Goal: Find specific page/section: Find specific page/section

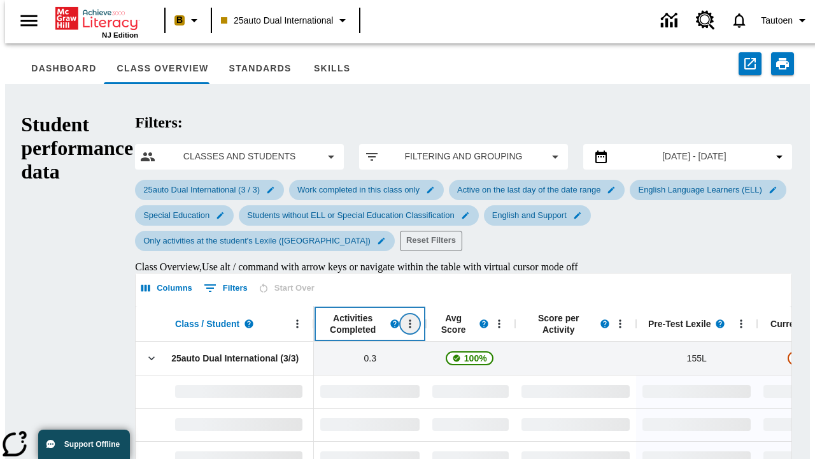
click at [410, 319] on icon "Open Menu" at bounding box center [411, 323] width 2 height 8
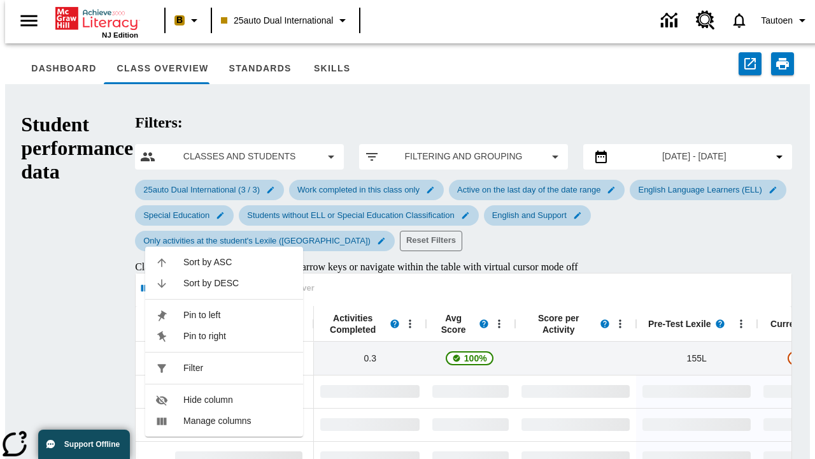
scroll to position [206, 0]
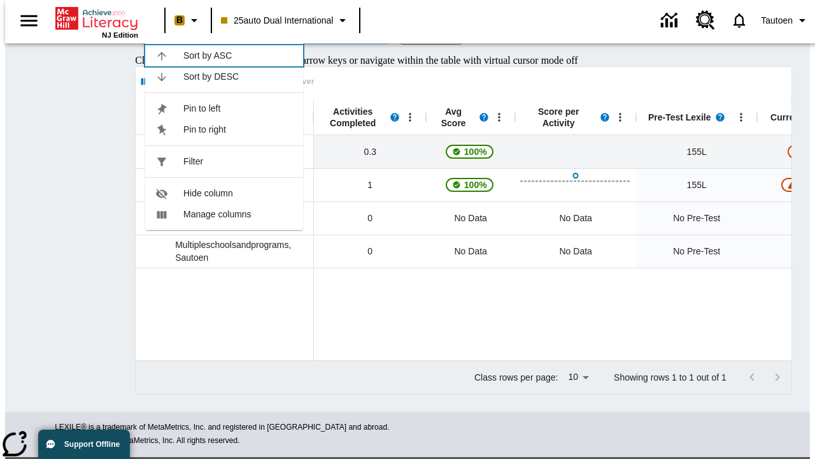
click at [238, 62] on span "Sort by ASC" at bounding box center [238, 55] width 110 height 13
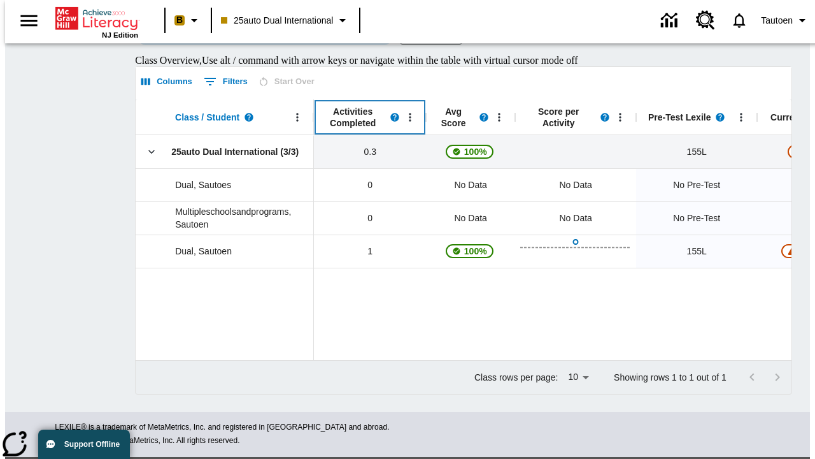
scroll to position [0, 0]
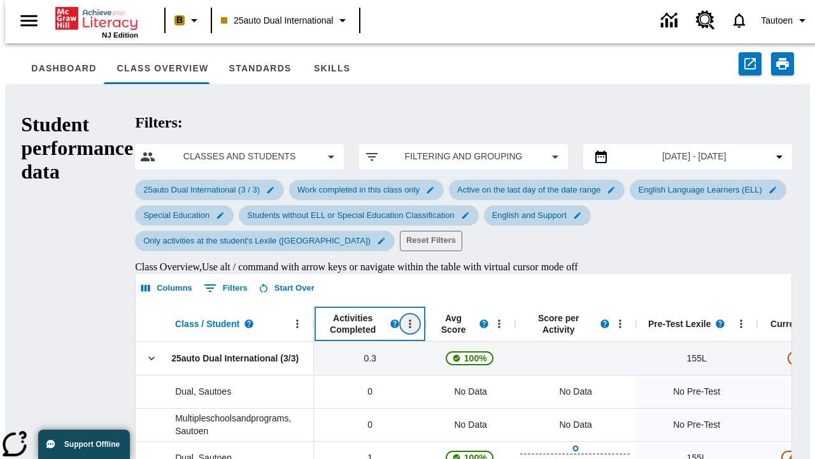
click at [410, 319] on icon "Activities Completed, Open Menu," at bounding box center [411, 323] width 2 height 8
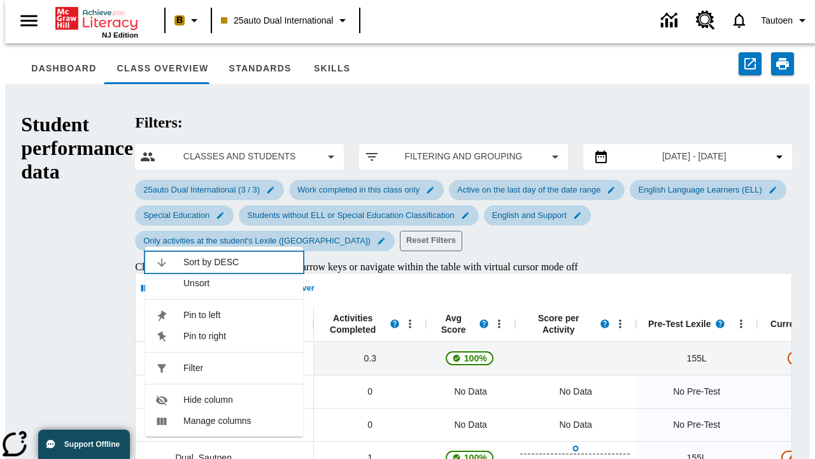
click at [238, 255] on span "Sort by DESC" at bounding box center [238, 261] width 110 height 13
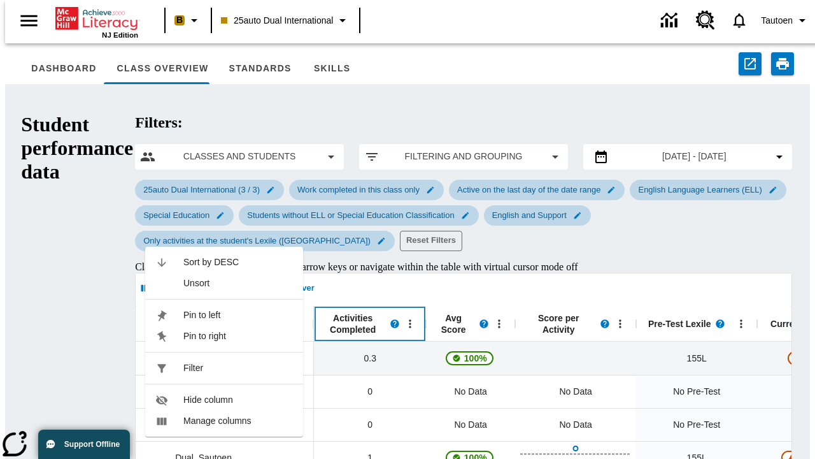
scroll to position [206, 0]
